Goal: Find specific page/section: Find specific page/section

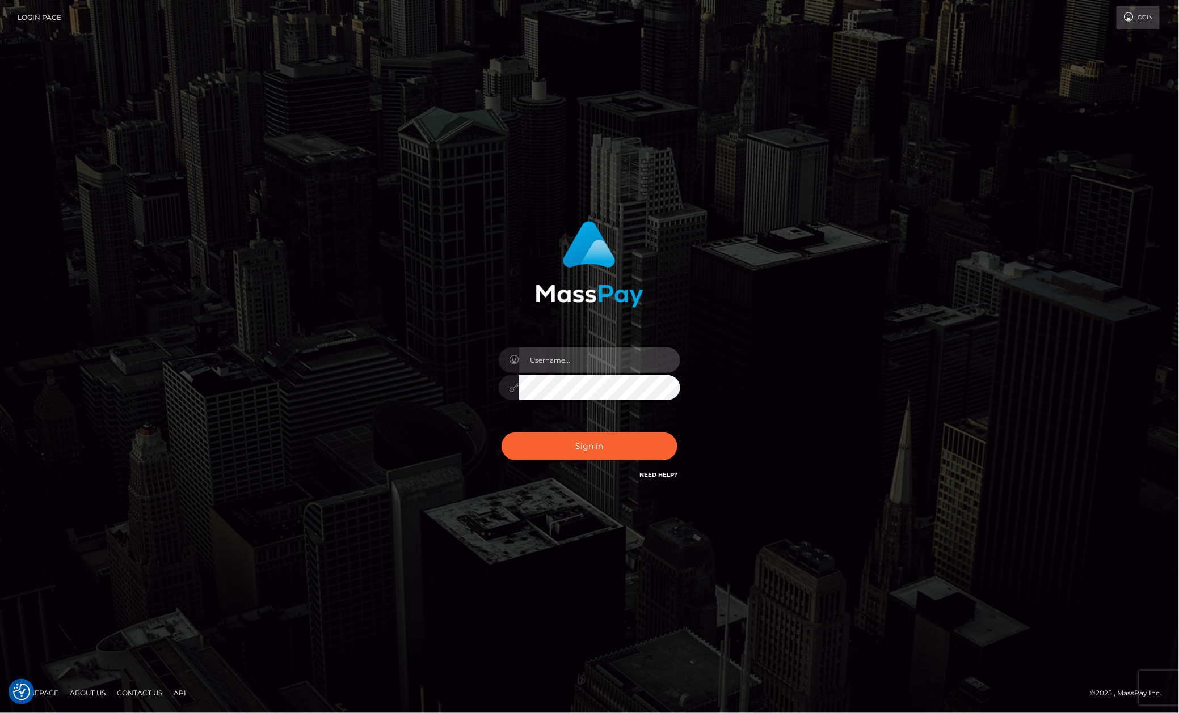
type input "Allen.megabonanza"
drag, startPoint x: 134, startPoint y: 275, endPoint x: 203, endPoint y: 289, distance: 70.0
click at [134, 275] on div "Allen.megabonanza" at bounding box center [589, 357] width 1179 height 459
click at [615, 452] on button "Sign in" at bounding box center [589, 447] width 176 height 28
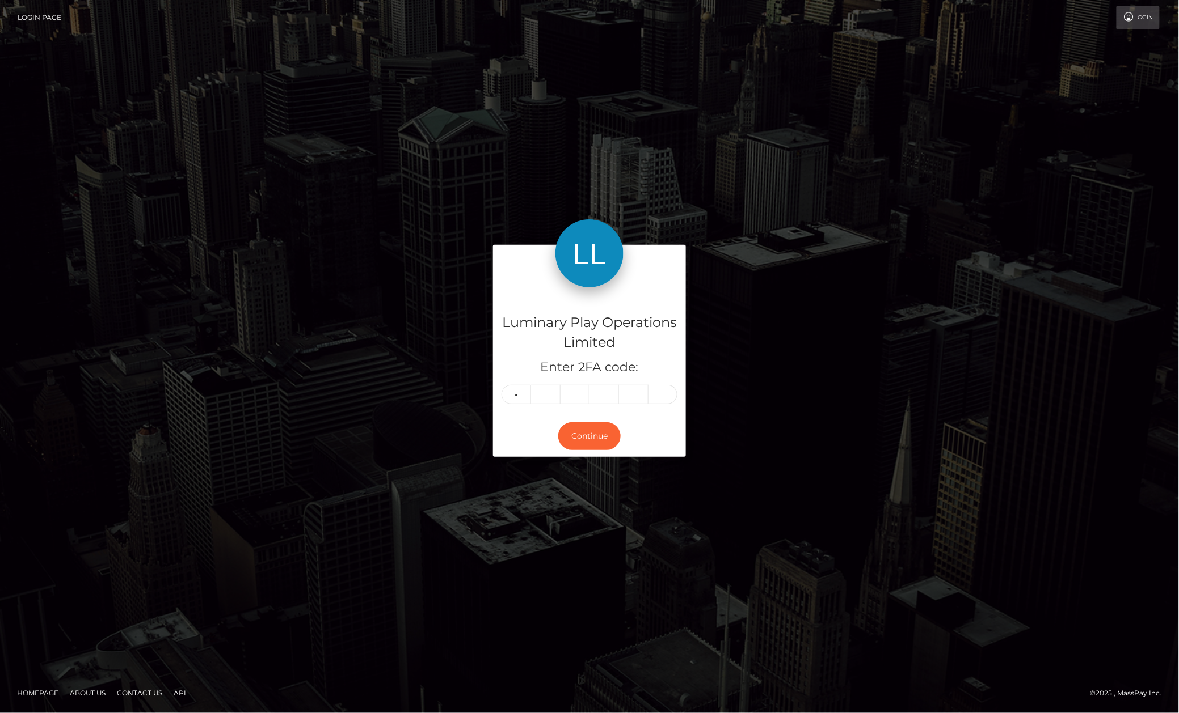
type input "5"
type input "1"
type input "3"
type input "5"
type input "2"
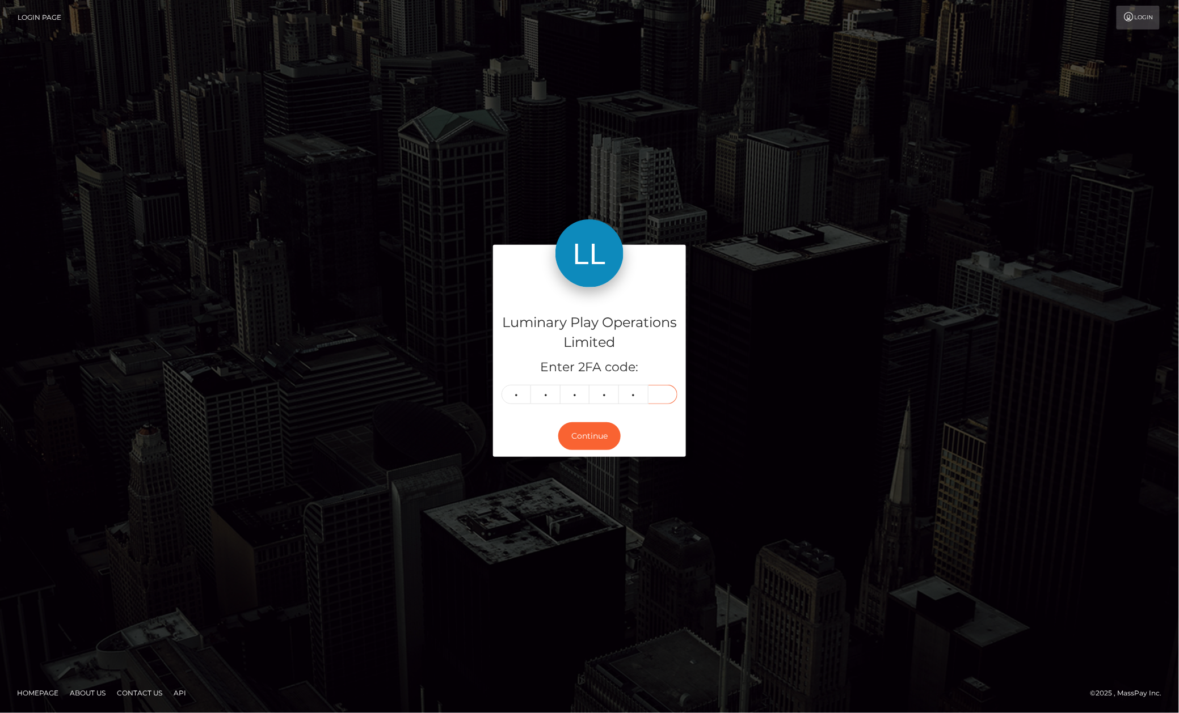
type input "2"
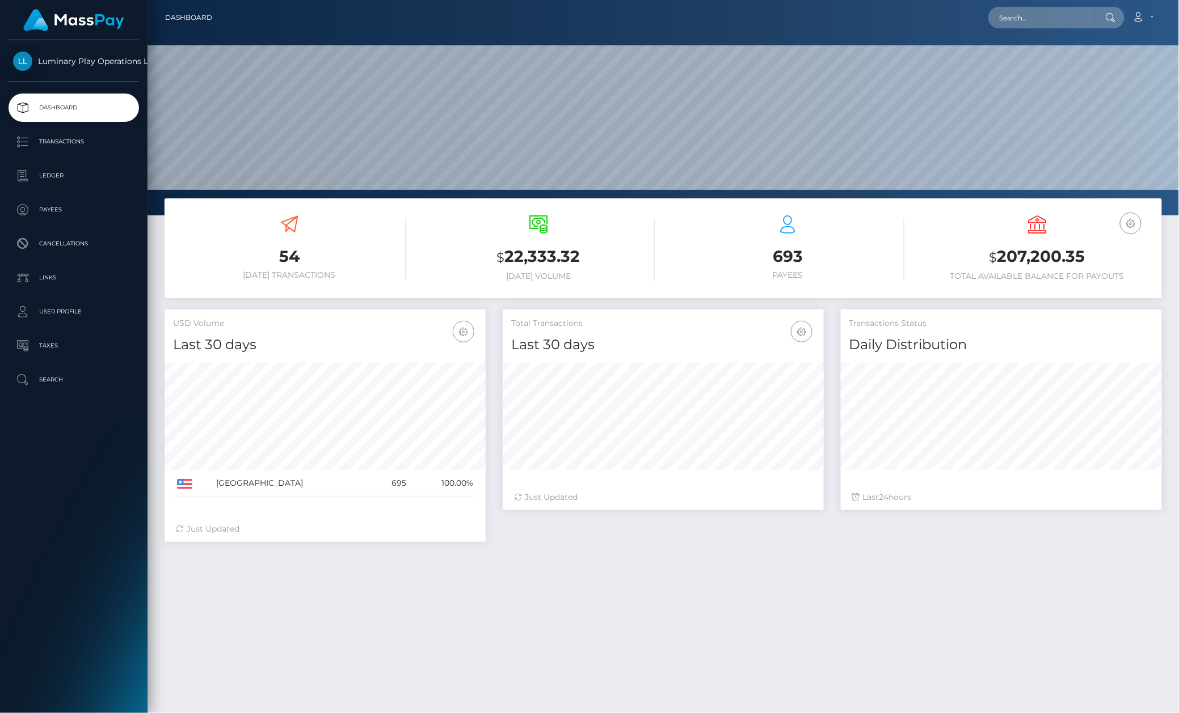
scroll to position [200, 320]
drag, startPoint x: 1010, startPoint y: 28, endPoint x: 1017, endPoint y: 19, distance: 10.9
click at [1017, 19] on div "Loading... Loading... Account Edit Profile Logout" at bounding box center [691, 18] width 940 height 24
paste input "Redemption ID Request Date and Time Last Update Account ID RD Amount (base) Cur…"
click at [1017, 19] on input "Redemption ID Request Date and Time Last Update Account ID RD Amount (base) Cur…" at bounding box center [1041, 18] width 107 height 22
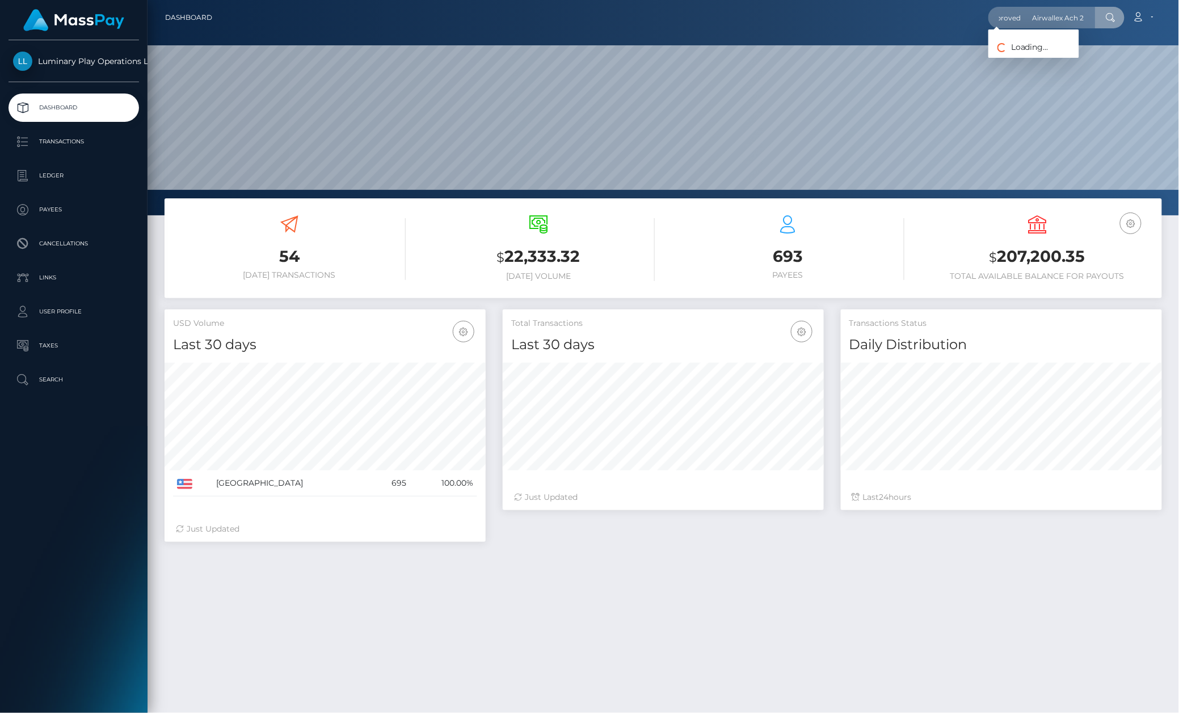
scroll to position [0, 0]
drag, startPoint x: 1017, startPoint y: 15, endPoint x: 1021, endPoint y: 19, distance: 6.4
click at [1017, 15] on input "Redemption ID Request Date and Time Last Update Account ID RD Amount (base) Cur…" at bounding box center [1041, 18] width 107 height 22
paste input "335195"
type input "335195"
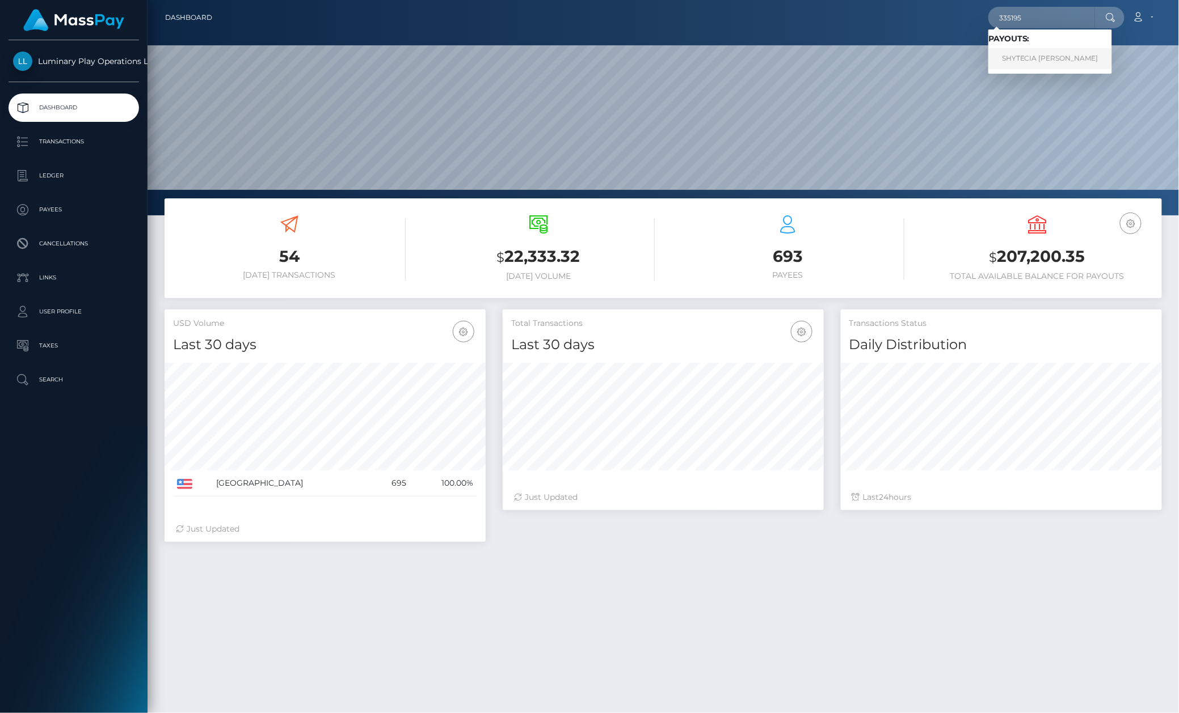
click at [1034, 66] on link "SHYTECIA NACHEA HILL" at bounding box center [1050, 58] width 124 height 21
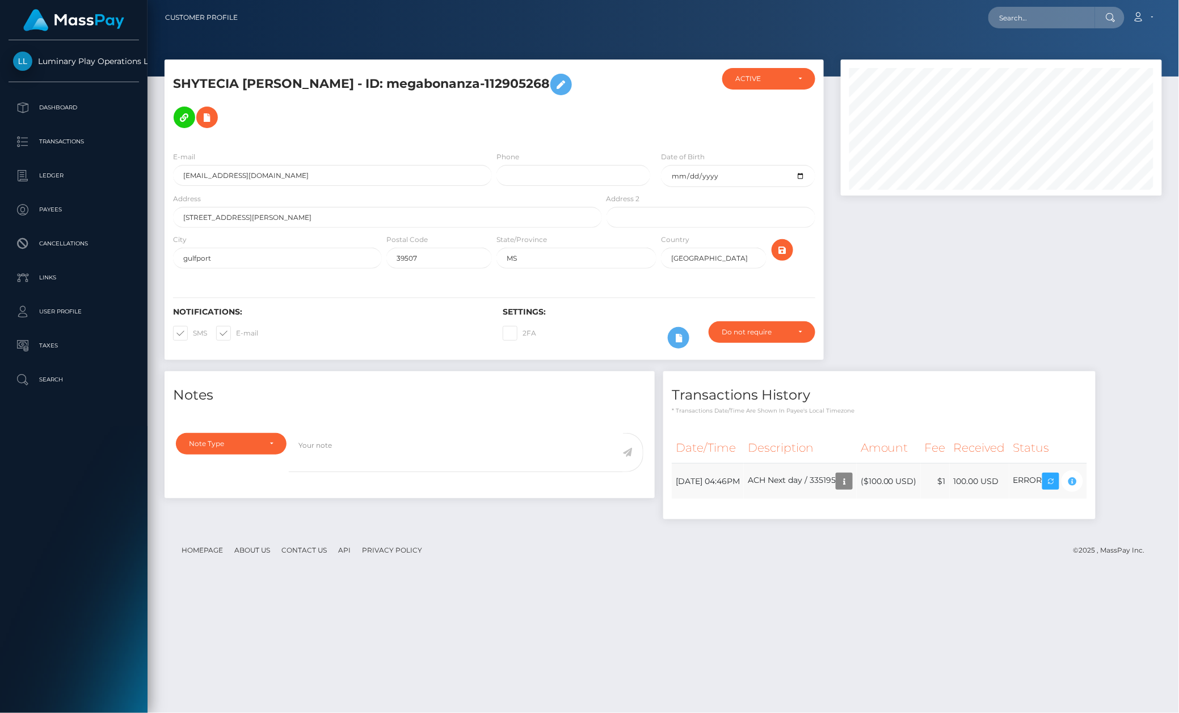
scroll to position [567022, 566837]
click at [1107, 475] on body "Luminary Play Operations Limited Dashboard Transactions Ledger Payees Cancellat…" at bounding box center [589, 356] width 1179 height 713
drag, startPoint x: 847, startPoint y: 27, endPoint x: 1032, endPoint y: 273, distance: 307.9
click at [850, 27] on div "Loading... Loading... Account Edit Profile Logout" at bounding box center [704, 18] width 914 height 24
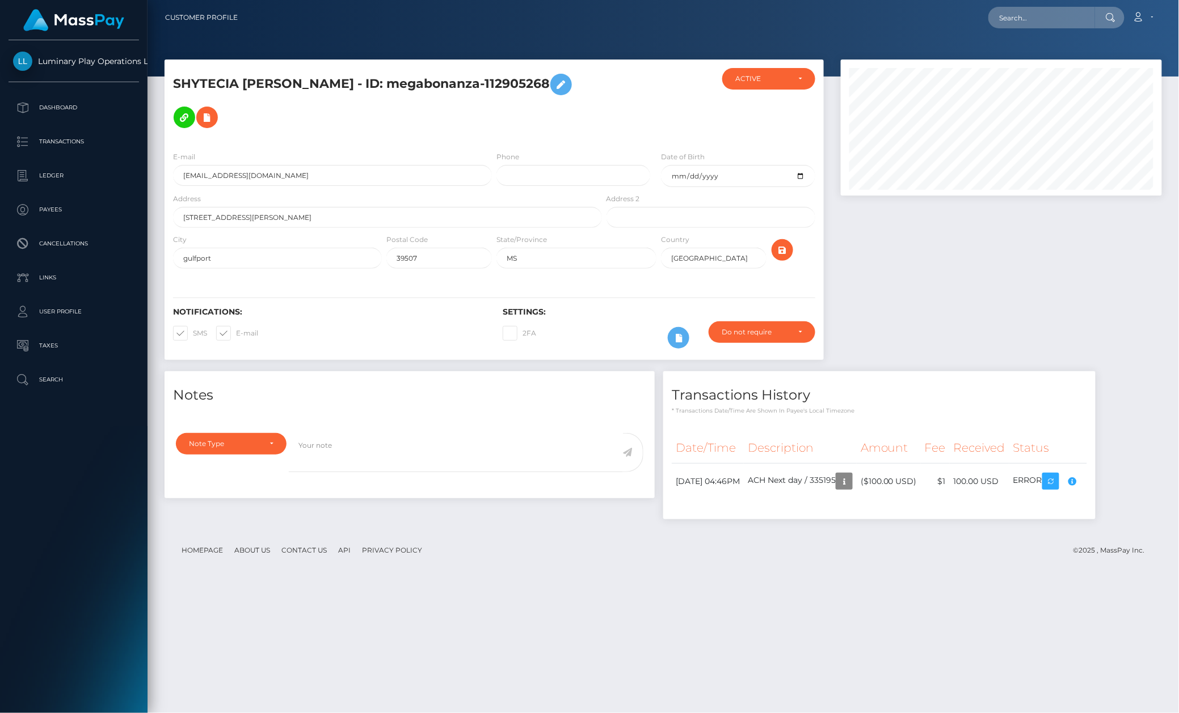
click at [1087, 378] on div "Transactions History * Transactions date/time are shown in payee's local timezo…" at bounding box center [879, 393] width 432 height 44
drag, startPoint x: 1081, startPoint y: 23, endPoint x: 1063, endPoint y: 28, distance: 18.7
click at [1081, 23] on input "text" at bounding box center [1041, 18] width 107 height 22
paste input "334927"
type input "334927"
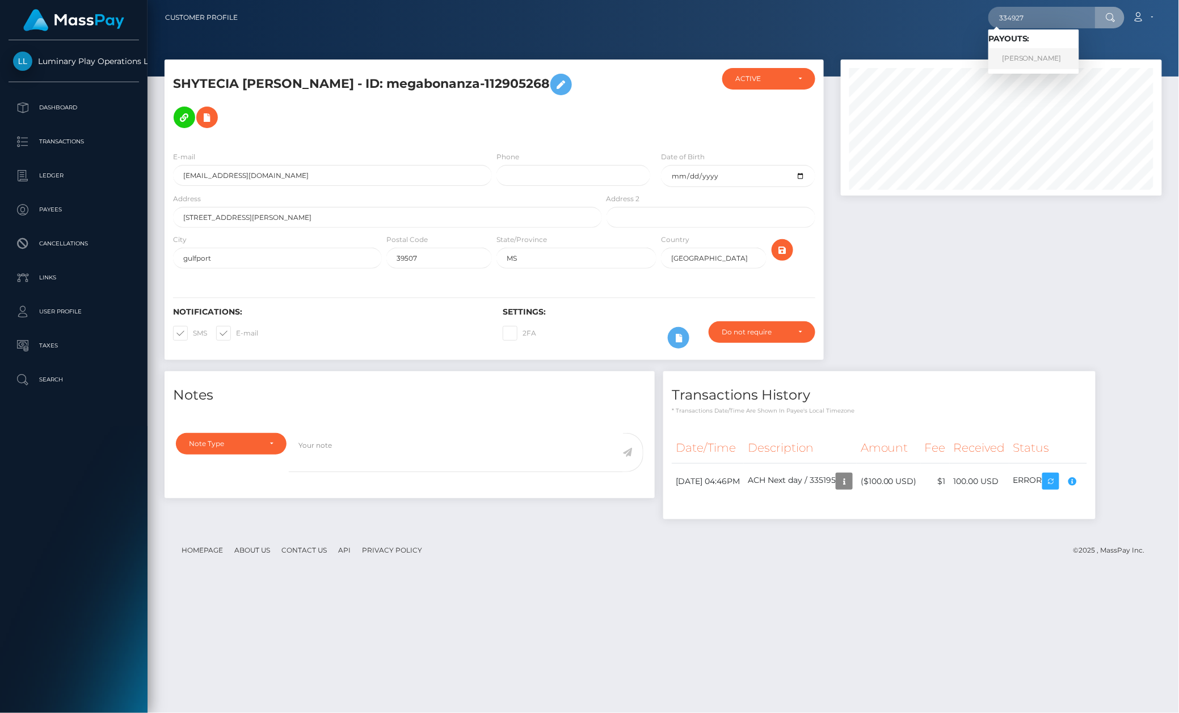
click at [1028, 53] on link "ARTURO ALMANZA" at bounding box center [1033, 58] width 91 height 21
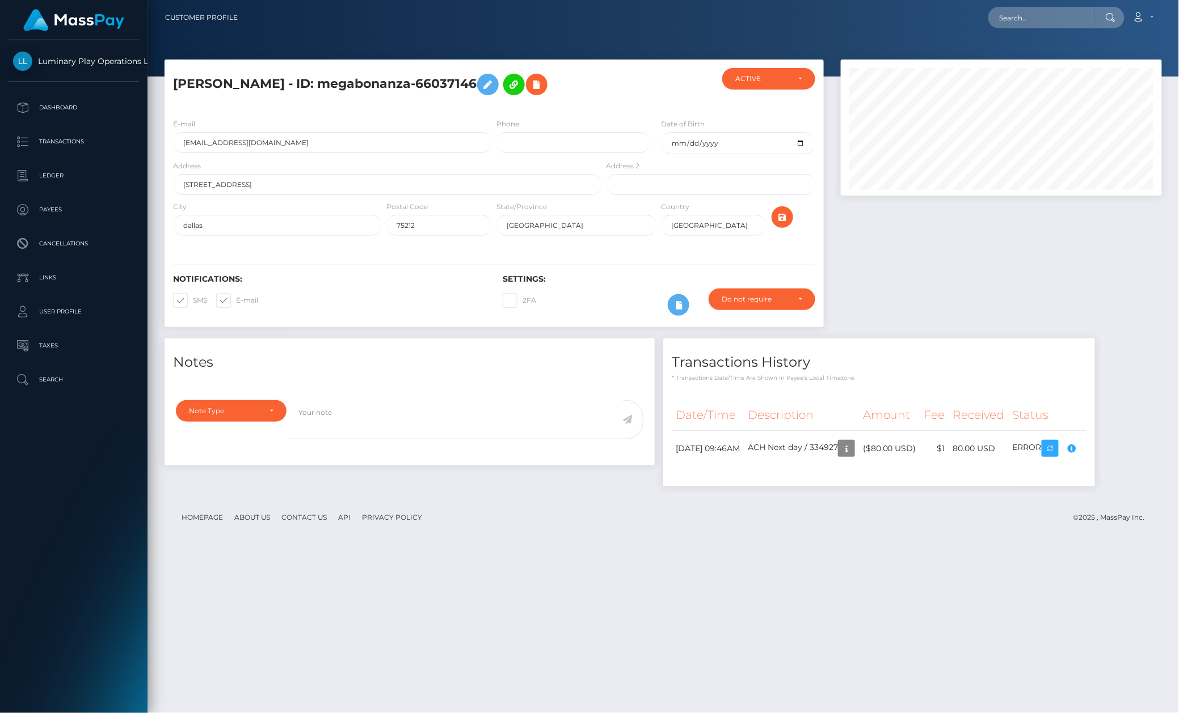
scroll to position [136, 320]
drag, startPoint x: 1054, startPoint y: 10, endPoint x: 1029, endPoint y: 23, distance: 28.4
click at [1054, 10] on input "text" at bounding box center [1041, 18] width 107 height 22
paste input "333415"
click at [1057, 328] on div at bounding box center [1001, 199] width 338 height 279
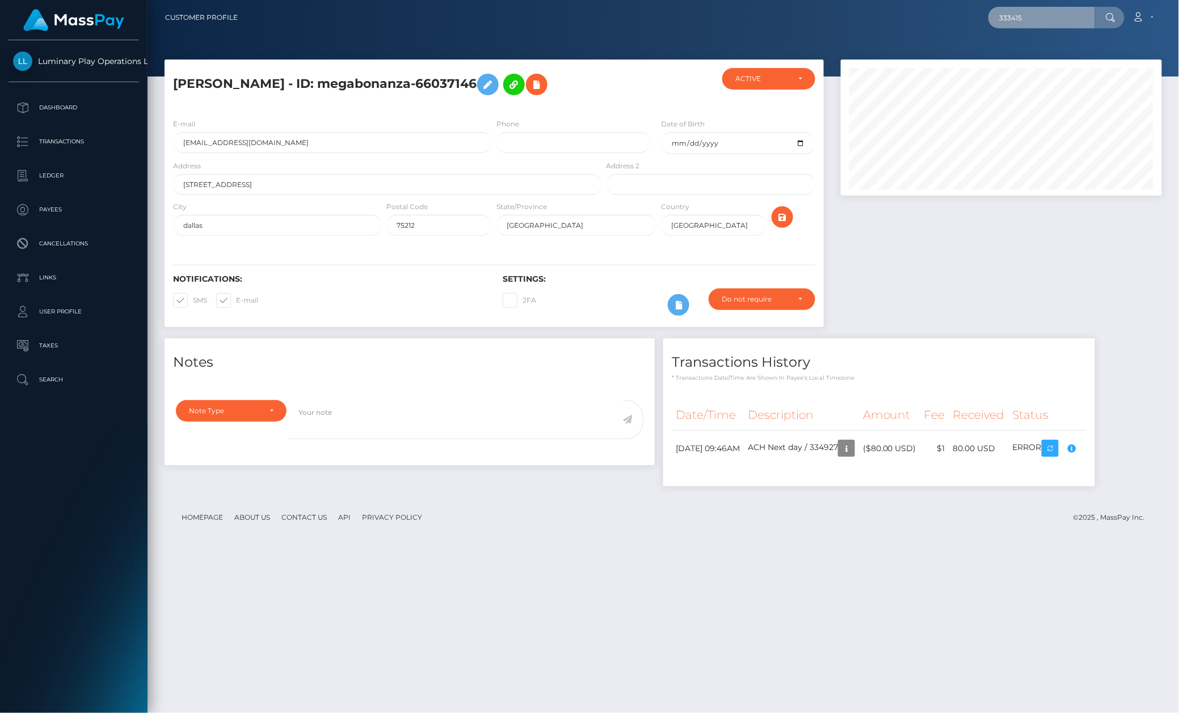
click at [1044, 19] on input "333415" at bounding box center [1041, 18] width 107 height 22
click at [1046, 12] on input "333415" at bounding box center [1041, 18] width 107 height 22
drag, startPoint x: 656, startPoint y: 25, endPoint x: 1031, endPoint y: 259, distance: 442.5
click at [656, 25] on div "333415 Loading... Loading... Account Edit Profile Logout" at bounding box center [704, 18] width 914 height 24
click at [1062, 26] on input "333415" at bounding box center [1041, 18] width 107 height 22
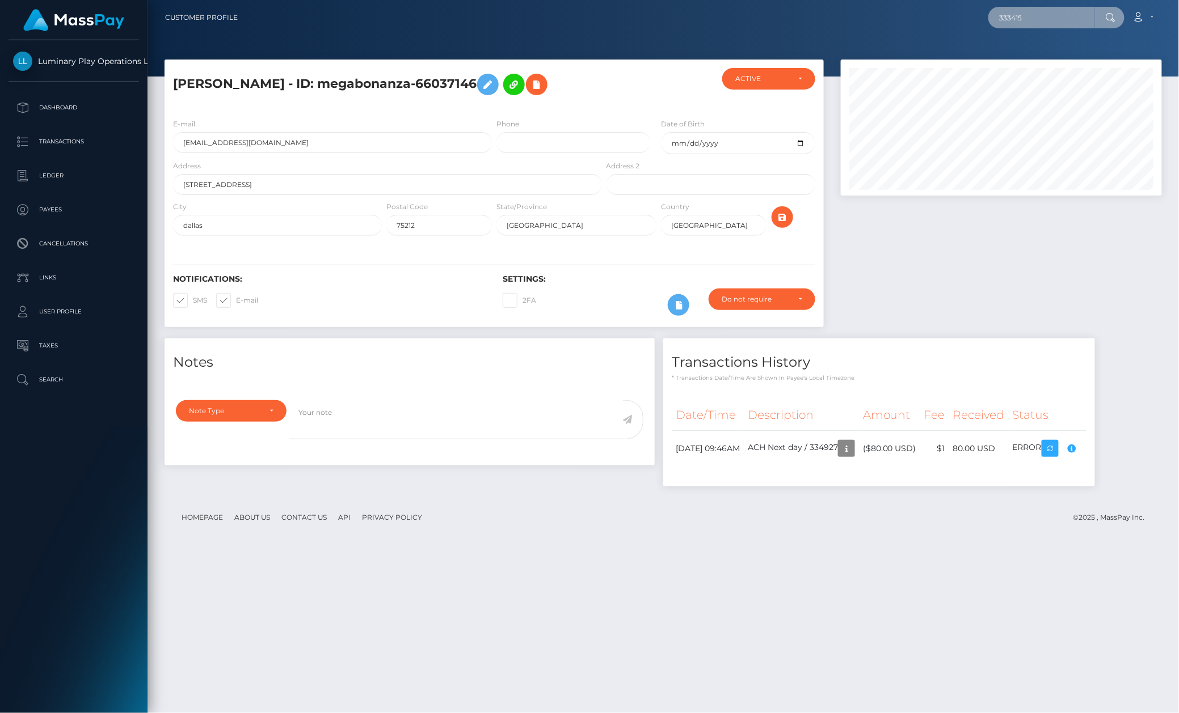
paste input "2840"
type input "332840"
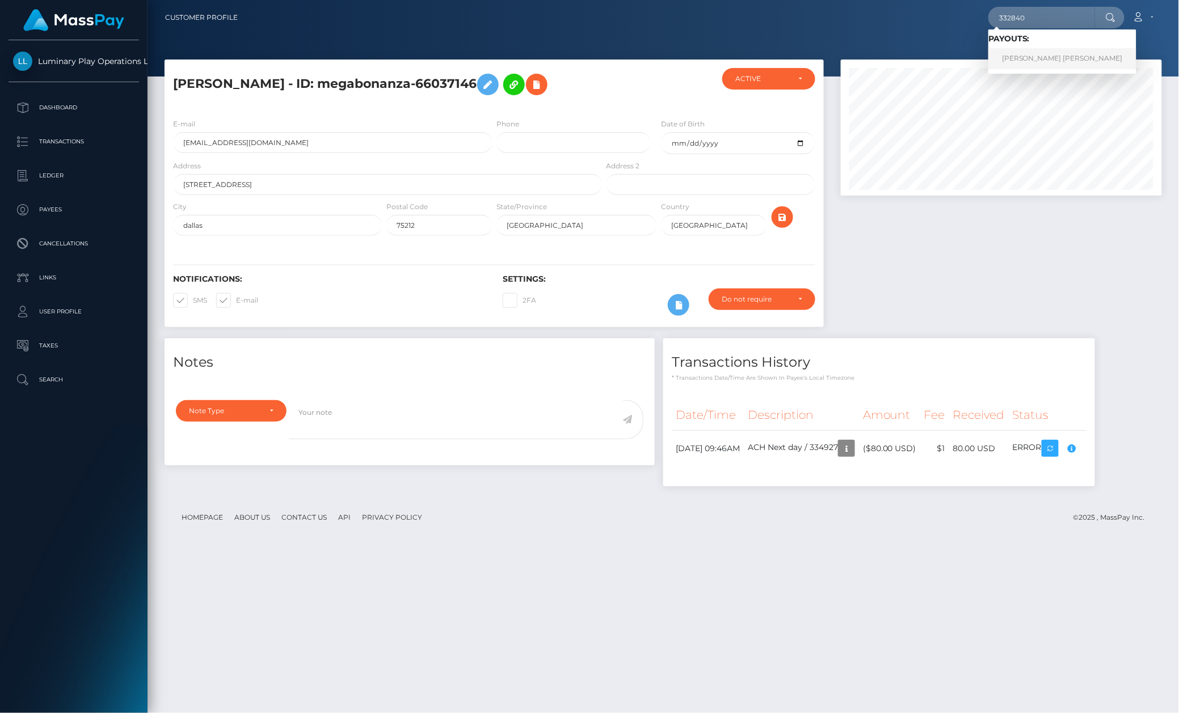
click at [1033, 48] on link "NICHOLE CRYSTAL GABRIEL" at bounding box center [1062, 58] width 148 height 21
click at [1039, 57] on div at bounding box center [662, 38] width 1031 height 77
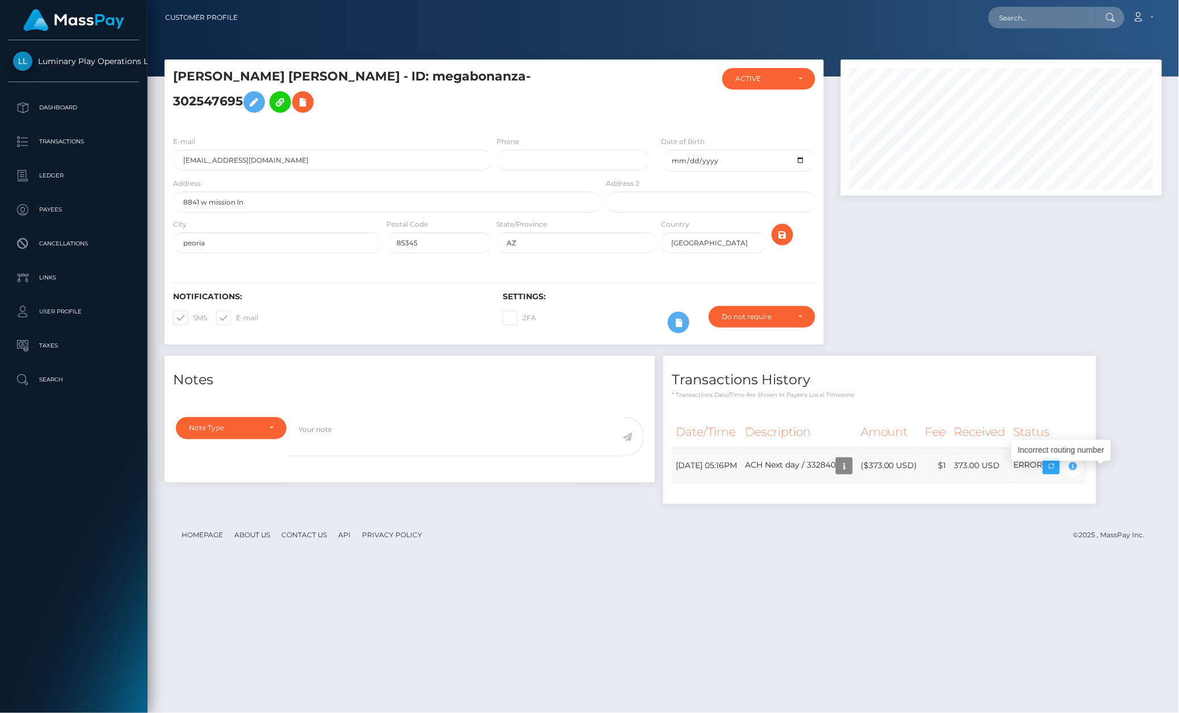
scroll to position [136, 320]
drag, startPoint x: 1042, startPoint y: 11, endPoint x: 1040, endPoint y: 18, distance: 7.2
click at [1042, 12] on input "text" at bounding box center [1041, 18] width 107 height 22
paste input "332574"
click at [1054, 23] on input "332574" at bounding box center [1041, 18] width 107 height 22
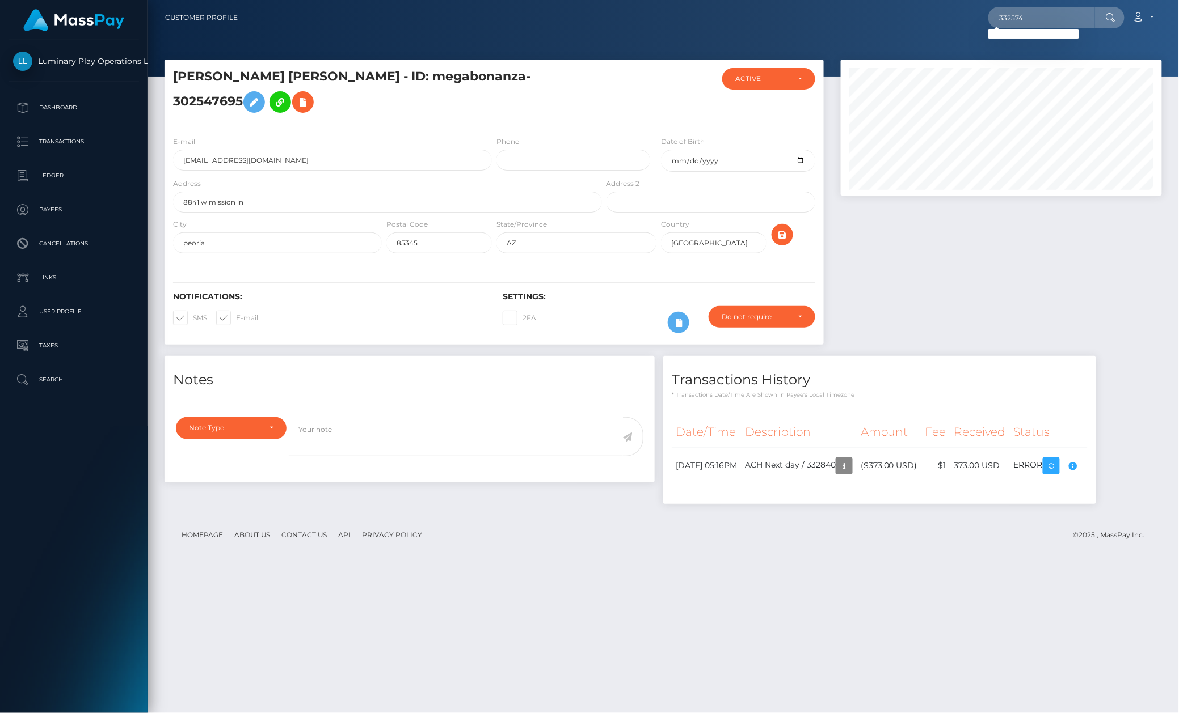
drag, startPoint x: 194, startPoint y: 556, endPoint x: 232, endPoint y: 563, distance: 38.7
click at [198, 555] on footer "Homepage About Us Contact Us API Privacy Policy © 2025 , MassPay Inc." at bounding box center [662, 536] width 997 height 40
click at [1055, 22] on input "332574" at bounding box center [1041, 18] width 107 height 22
paste input "0103"
type input "330103"
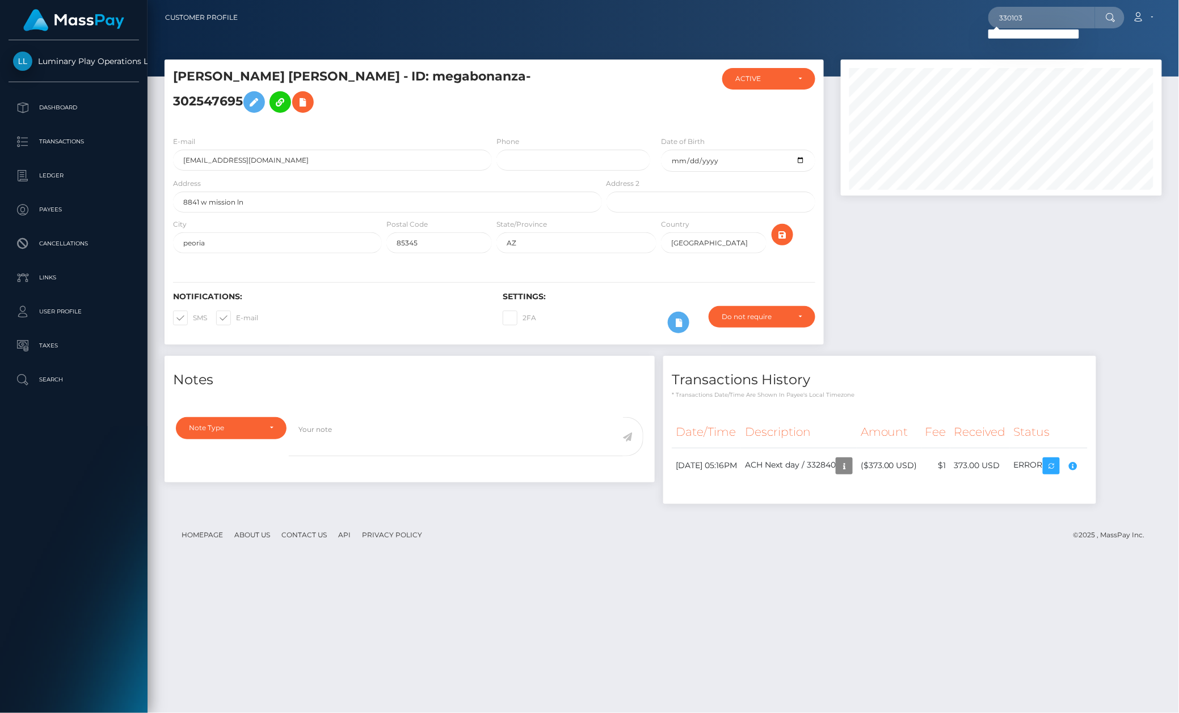
click at [557, 104] on h5 "NICHOLE CRYSTAL GABRIEL - ID: megabonanza-302547695" at bounding box center [384, 93] width 423 height 50
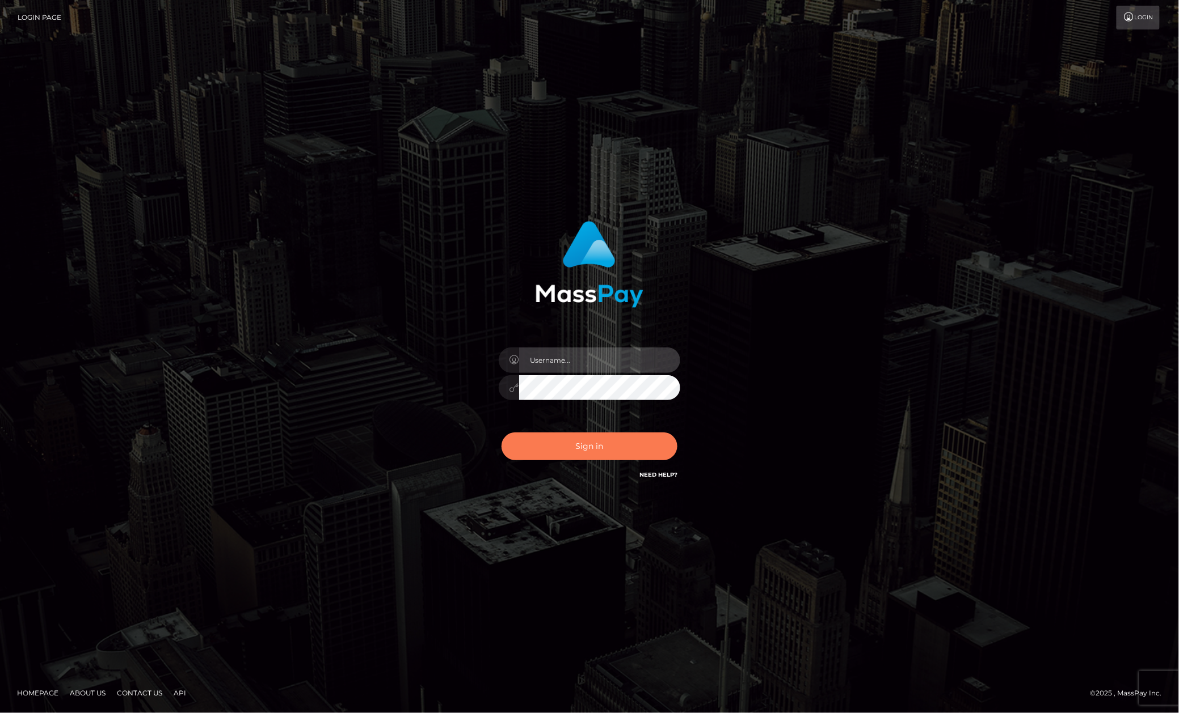
type input "[PERSON_NAME].megabonanza"
click at [577, 436] on button "Sign in" at bounding box center [589, 447] width 176 height 28
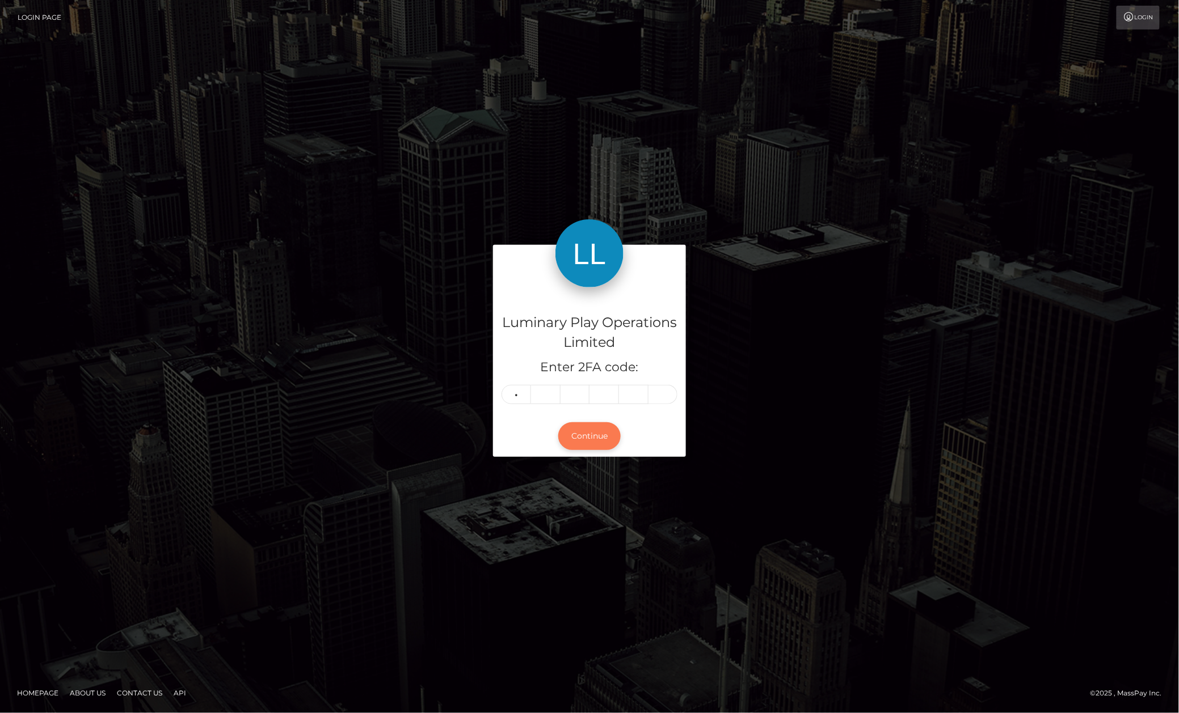
type input "3"
type input "1"
type input "0"
type input "4"
type input "3"
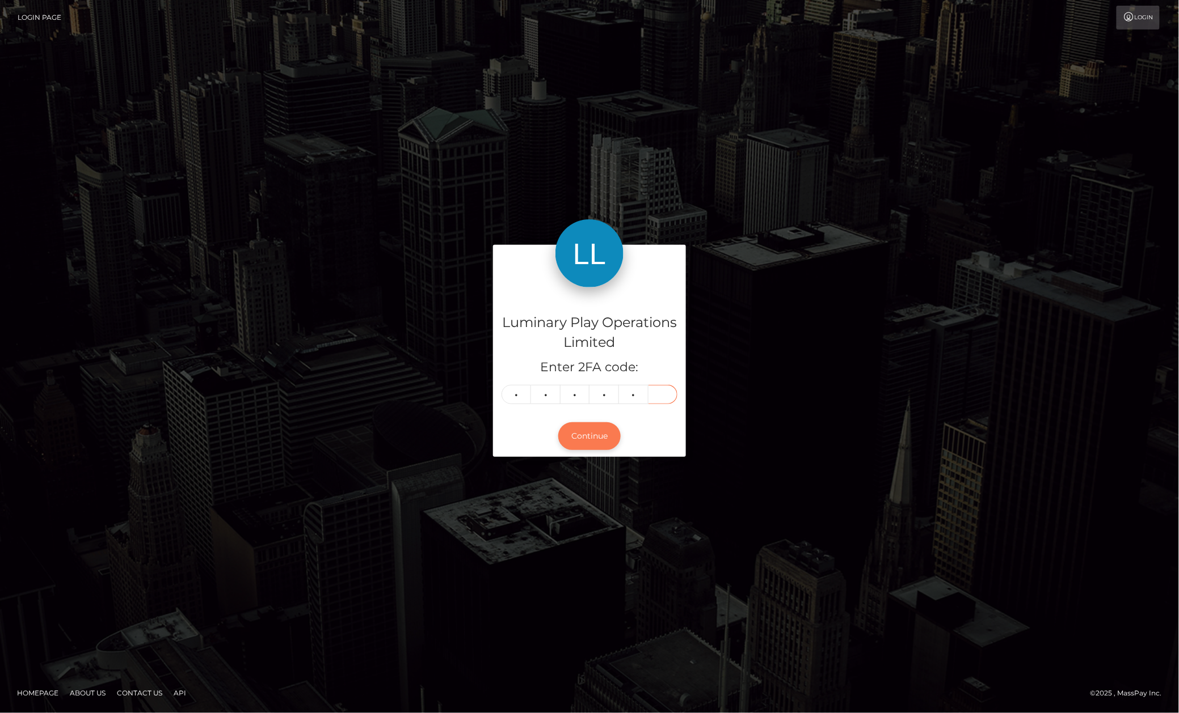
type input "7"
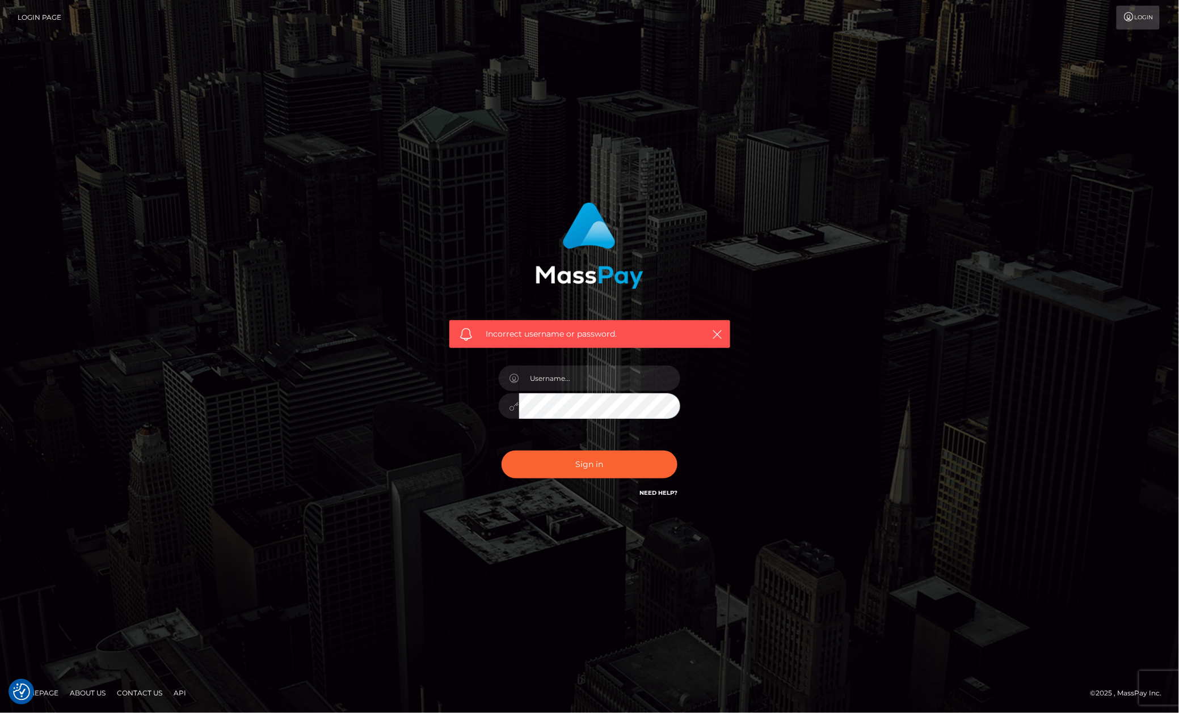
checkbox input "true"
type input "Allen.megabonanza"
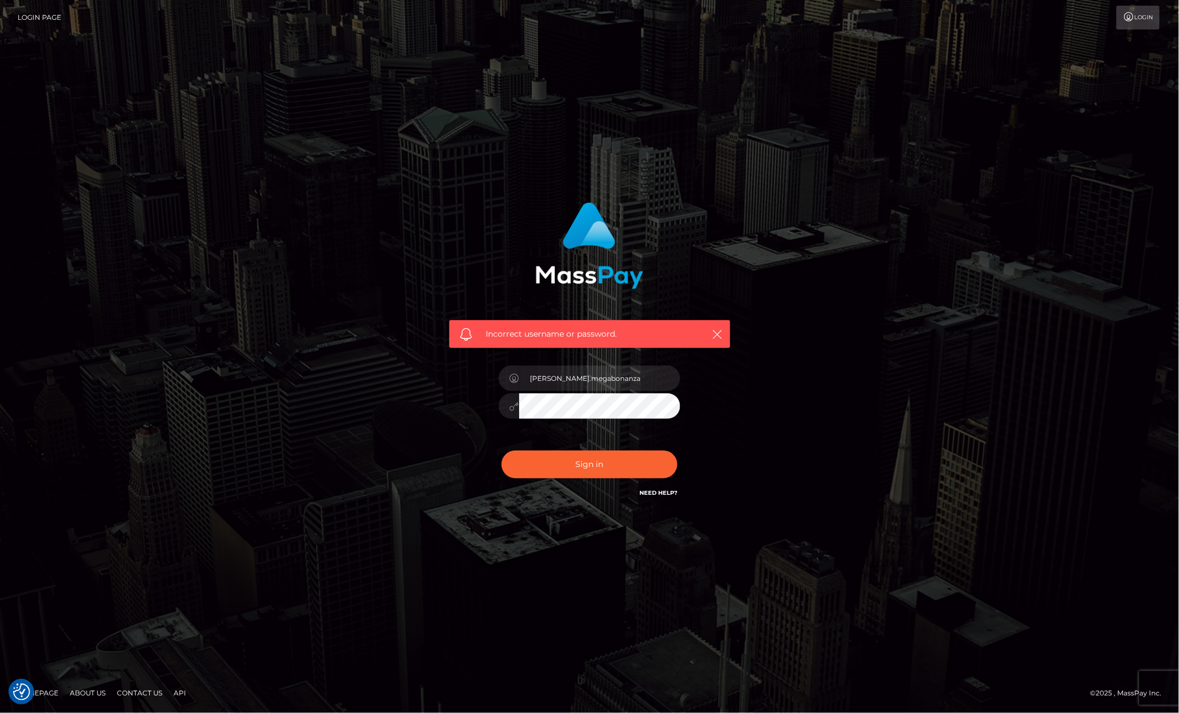
drag, startPoint x: 181, startPoint y: 323, endPoint x: 423, endPoint y: 366, distance: 245.4
click at [187, 322] on div "Incorrect username or password. Allen.megabonanza" at bounding box center [589, 357] width 1179 height 496
click at [584, 457] on button "Sign in" at bounding box center [589, 465] width 176 height 28
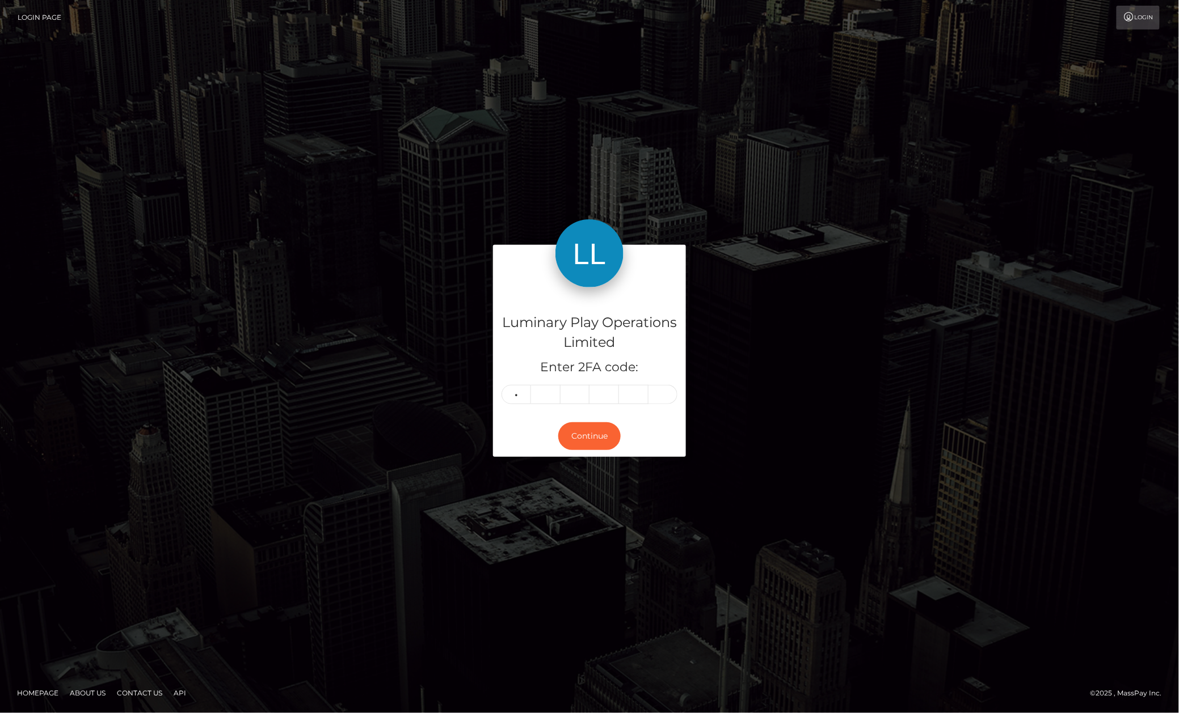
type input "4"
type input "1"
type input "5"
type input "6"
type input "5"
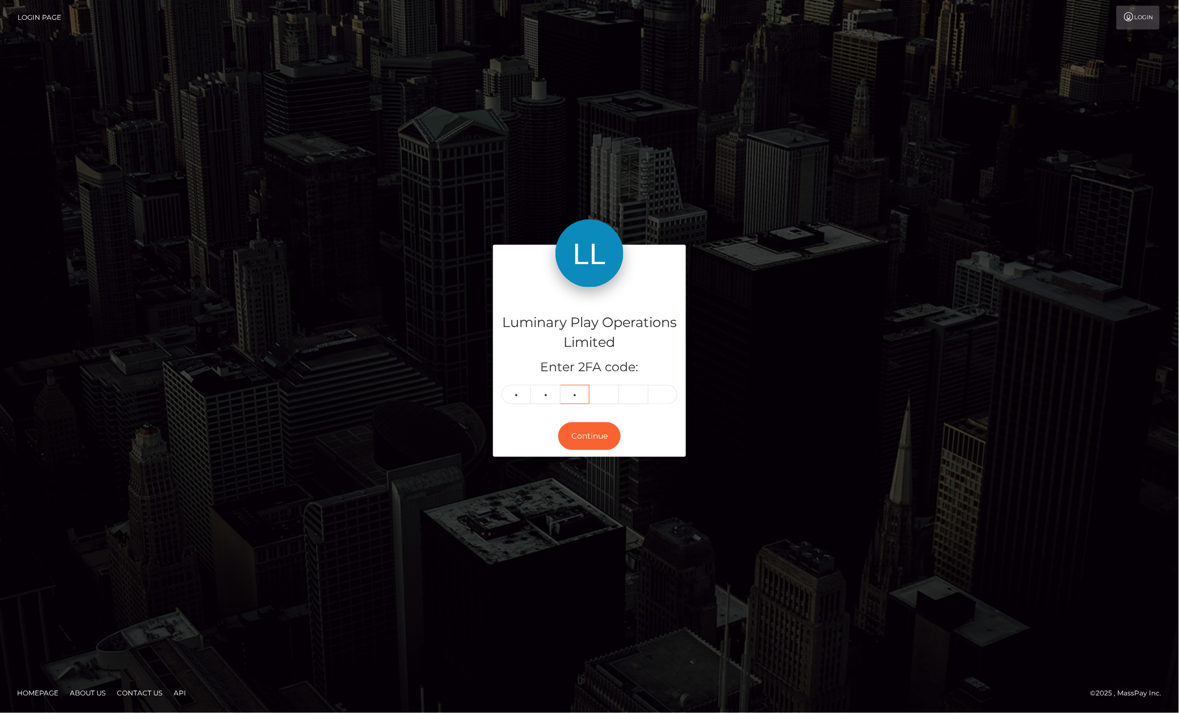
type input "8"
type input "3"
type input "6"
type input "8"
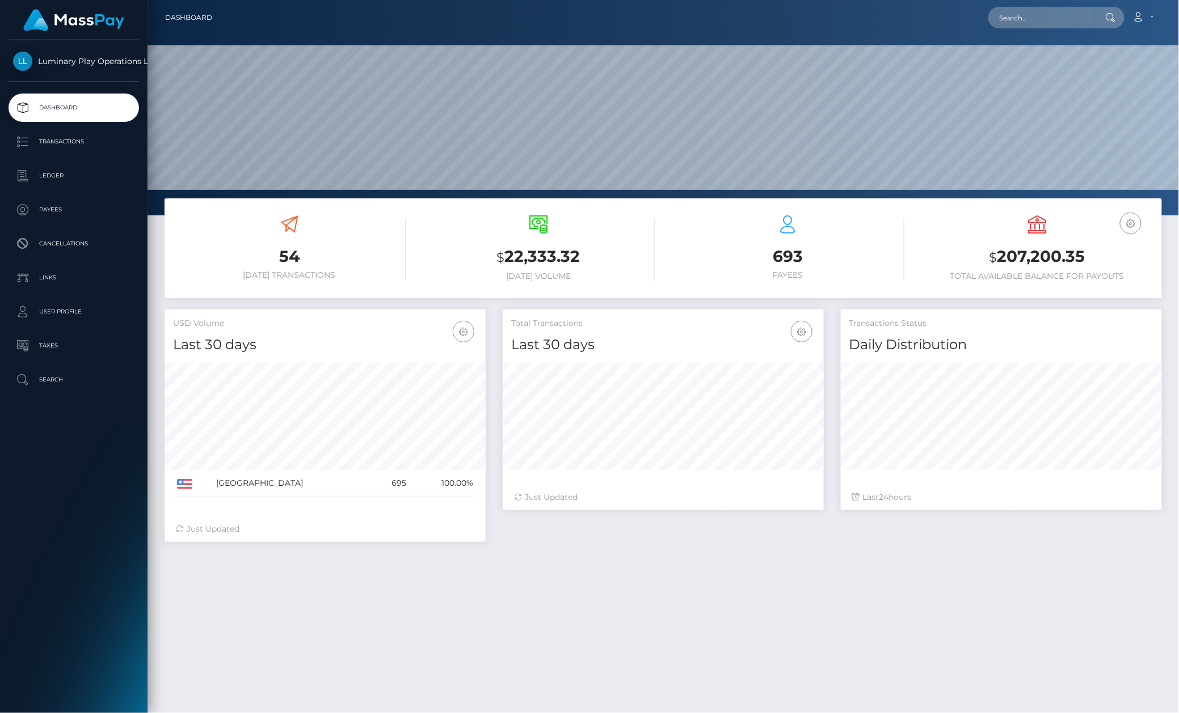
scroll to position [200, 320]
drag, startPoint x: 100, startPoint y: 474, endPoint x: 96, endPoint y: 467, distance: 8.2
click at [100, 474] on div "Luminary Play Operations Limited Dashboard Transactions Ledger Payees Cancellat…" at bounding box center [73, 375] width 147 height 671
click at [1031, 19] on input "text" at bounding box center [1041, 18] width 107 height 22
paste input "333415"
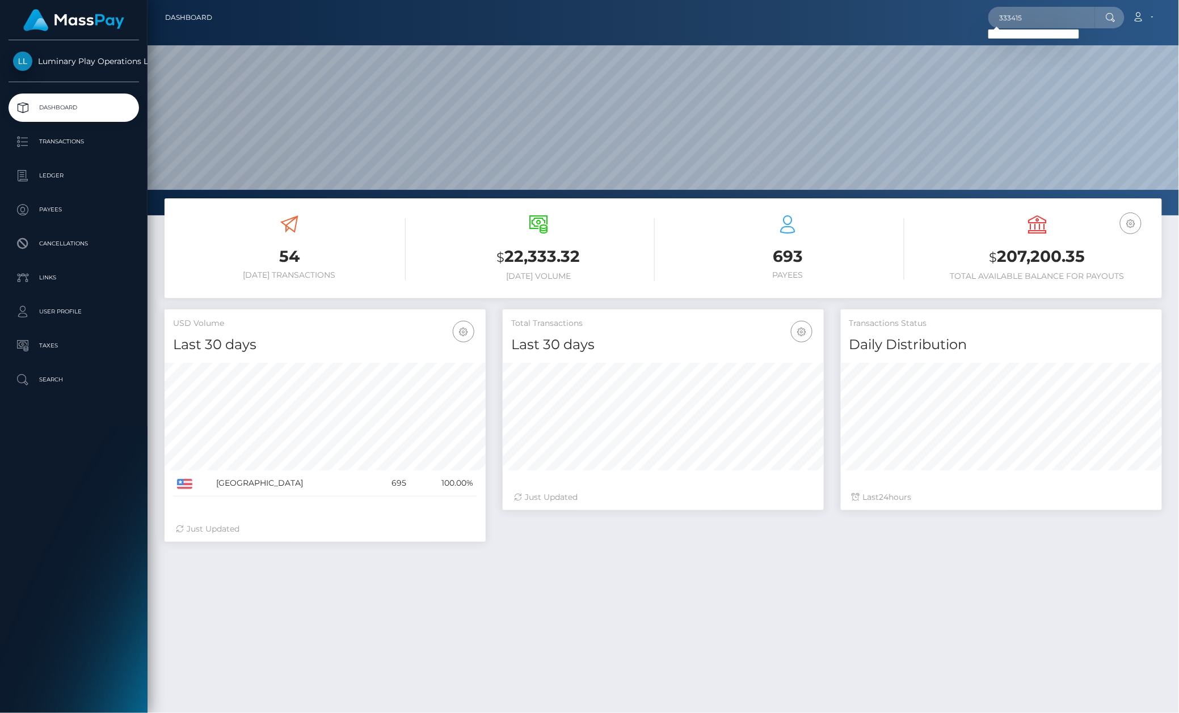
drag, startPoint x: 61, startPoint y: 514, endPoint x: 879, endPoint y: 192, distance: 878.5
click at [69, 511] on div "Luminary Play Operations Limited Dashboard Transactions Ledger Payees Cancellat…" at bounding box center [73, 375] width 147 height 671
click at [1058, 10] on input "333415" at bounding box center [1041, 18] width 107 height 22
paste input "2574"
type input "332574"
